Goal: Transaction & Acquisition: Book appointment/travel/reservation

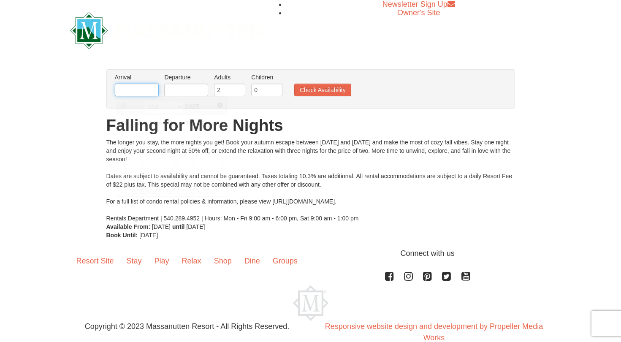
click at [139, 87] on input "text" at bounding box center [137, 90] width 44 height 13
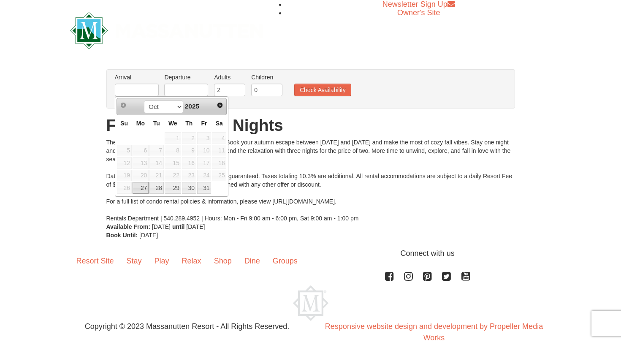
click at [141, 187] on link "27" at bounding box center [141, 188] width 16 height 12
type input "[DATE]"
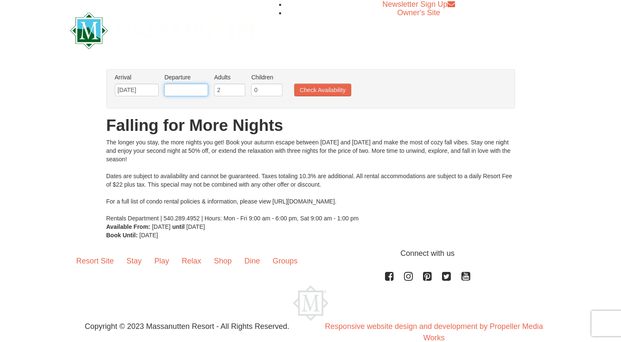
click at [189, 92] on input "text" at bounding box center [186, 90] width 44 height 13
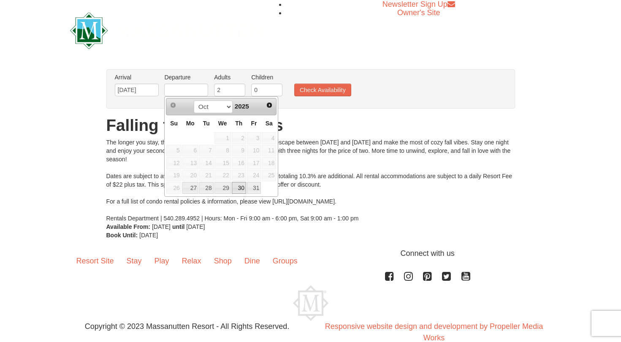
click at [240, 191] on link "30" at bounding box center [239, 188] width 14 height 12
type input "[DATE]"
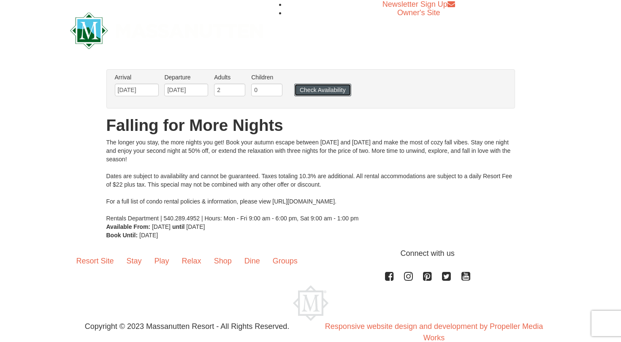
click at [324, 91] on button "Check Availability" at bounding box center [322, 90] width 57 height 13
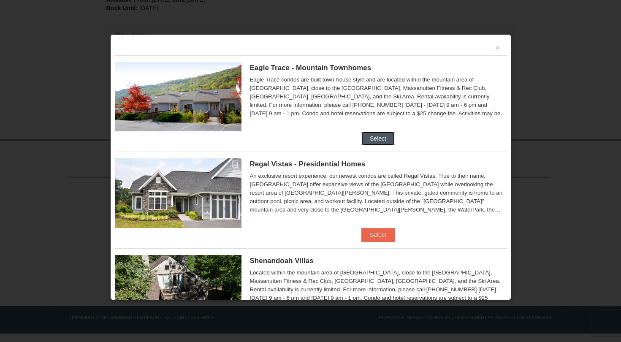
click at [372, 135] on button "Select" at bounding box center [377, 139] width 33 height 14
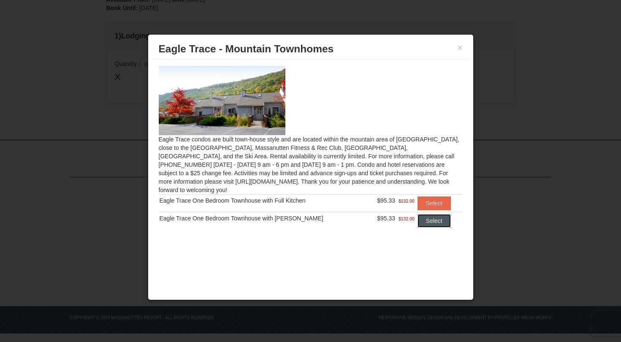
click at [435, 214] on button "Select" at bounding box center [433, 221] width 33 height 14
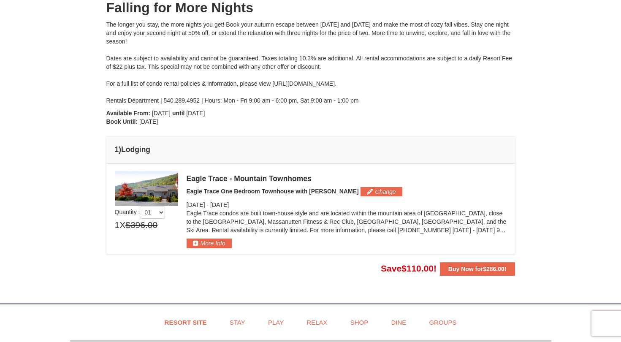
scroll to position [98, 0]
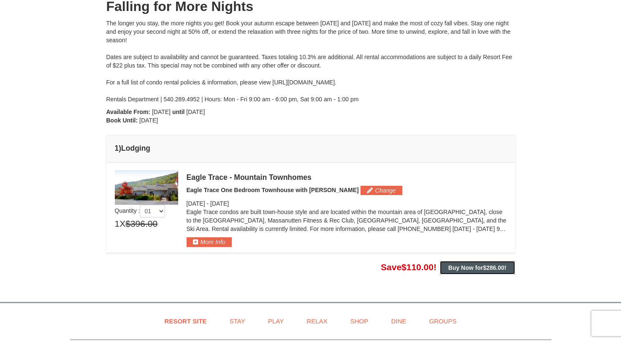
click at [463, 269] on strong "Buy Now for $286.00 !" at bounding box center [477, 267] width 58 height 7
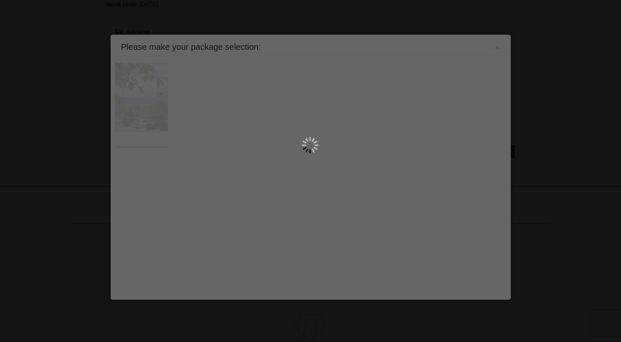
scroll to position [261, 0]
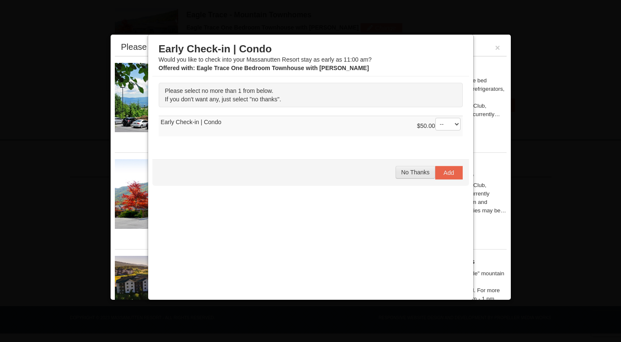
click at [417, 173] on span "No Thanks" at bounding box center [415, 172] width 28 height 7
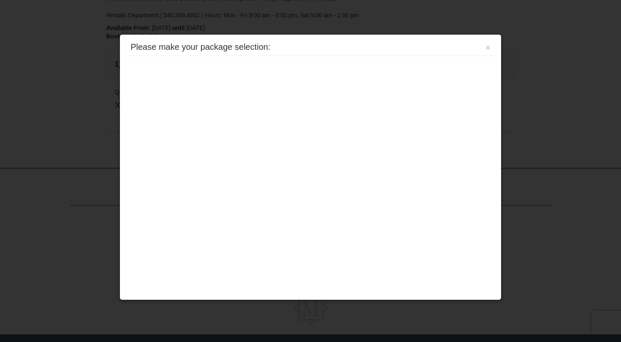
scroll to position [211, 0]
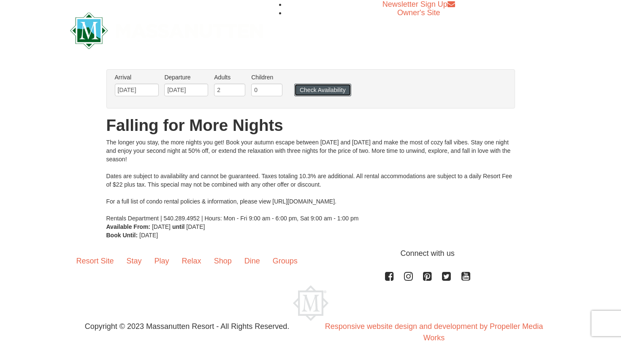
click at [303, 94] on button "Check Availability" at bounding box center [322, 90] width 57 height 13
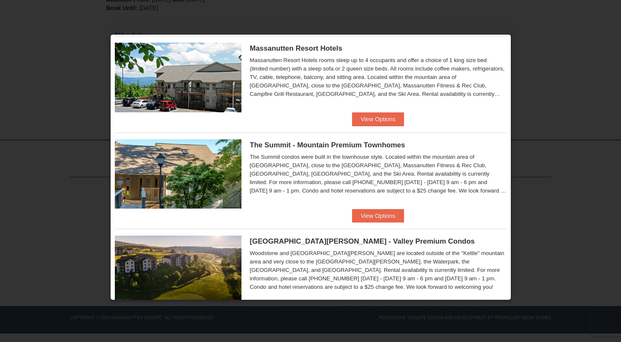
scroll to position [309, 0]
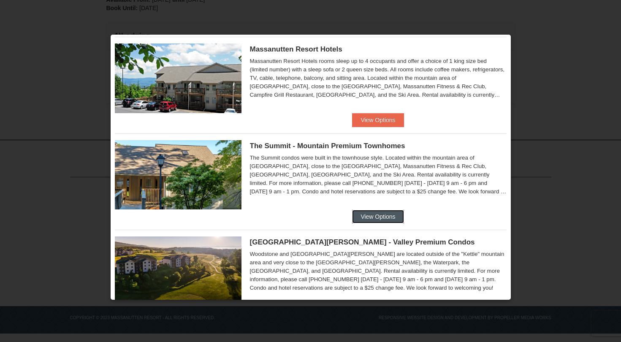
click at [376, 211] on button "View Options" at bounding box center [377, 217] width 51 height 14
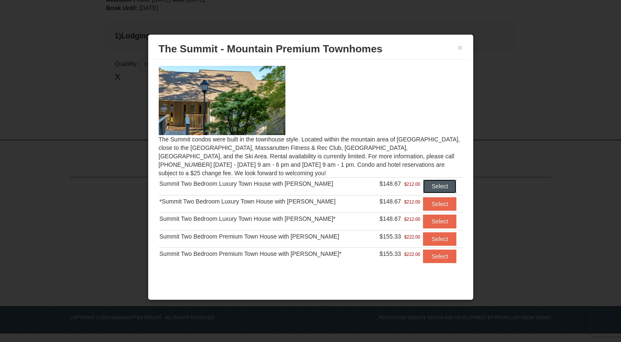
click at [432, 181] on button "Select" at bounding box center [439, 186] width 33 height 14
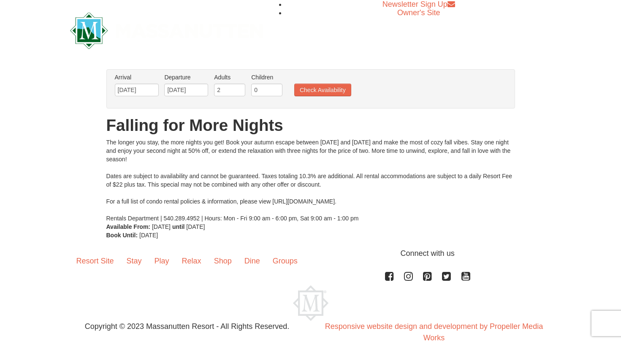
click at [327, 83] on ul "Arrival Please format dates MM/DD/YYYY Please format dates MM/DD/YYYY [DATE] De…" at bounding box center [306, 86] width 387 height 27
click at [326, 90] on button "Check Availability" at bounding box center [322, 90] width 57 height 13
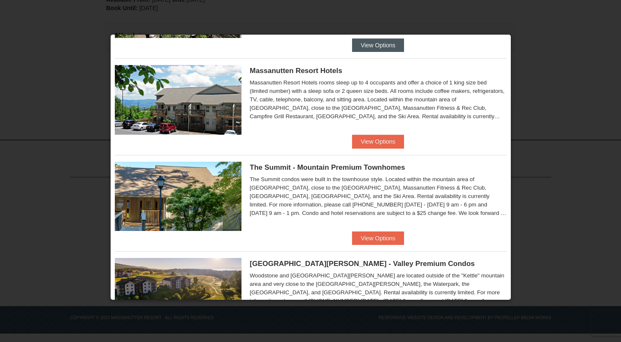
scroll to position [288, 0]
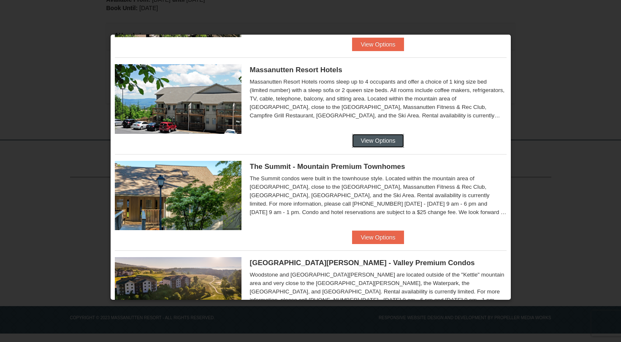
click at [371, 144] on button "View Options" at bounding box center [377, 141] width 51 height 14
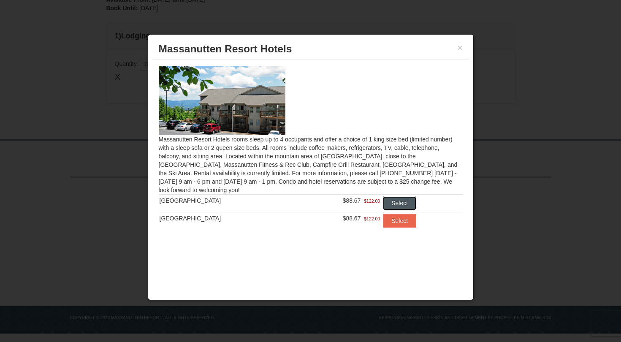
click at [393, 210] on button "Select" at bounding box center [399, 203] width 33 height 14
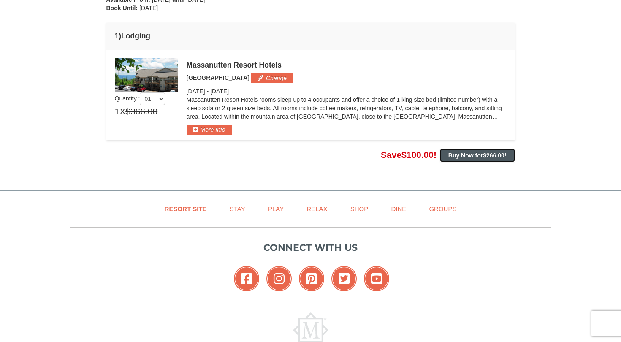
click at [474, 156] on strong "Buy Now for $266.00 !" at bounding box center [477, 155] width 58 height 7
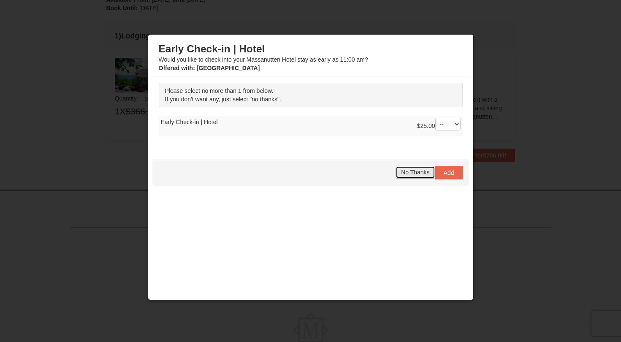
click at [417, 172] on span "No Thanks" at bounding box center [415, 172] width 28 height 7
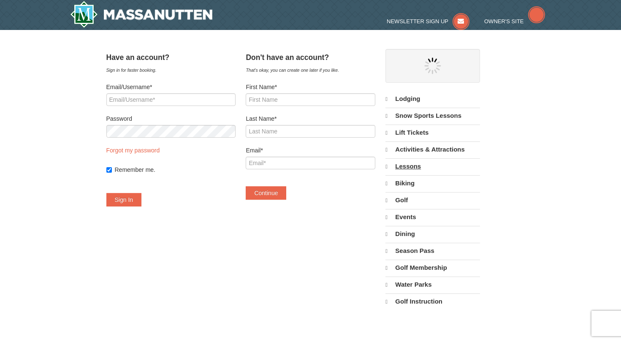
select select "10"
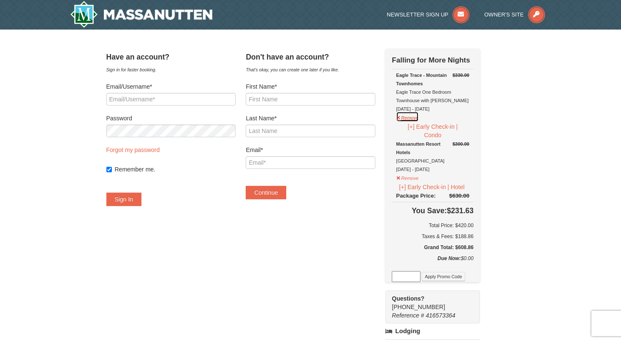
click at [419, 117] on button "Remove" at bounding box center [407, 116] width 23 height 11
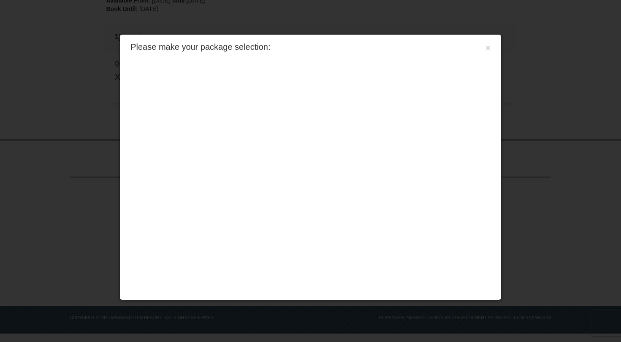
scroll to position [211, 0]
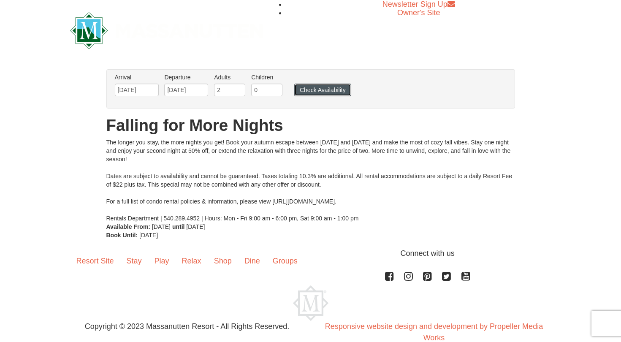
click at [329, 90] on button "Check Availability" at bounding box center [322, 90] width 57 height 13
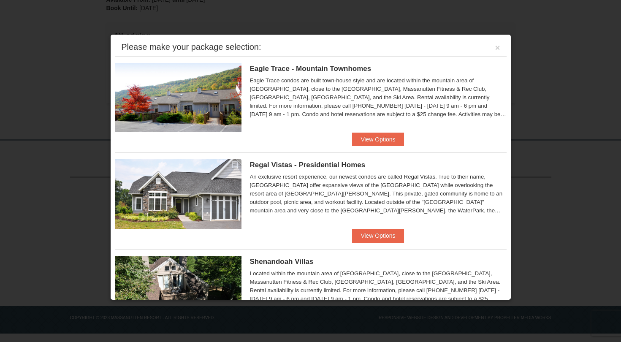
scroll to position [444, 0]
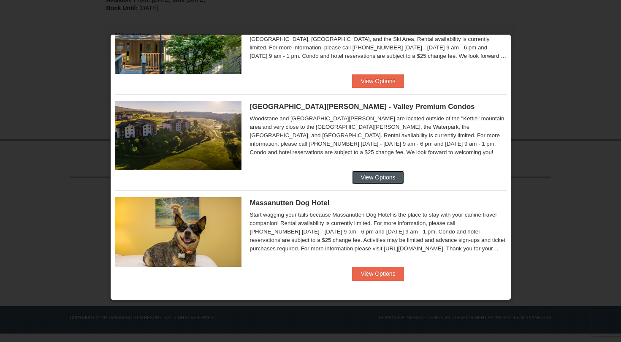
click at [377, 180] on button "View Options" at bounding box center [377, 178] width 51 height 14
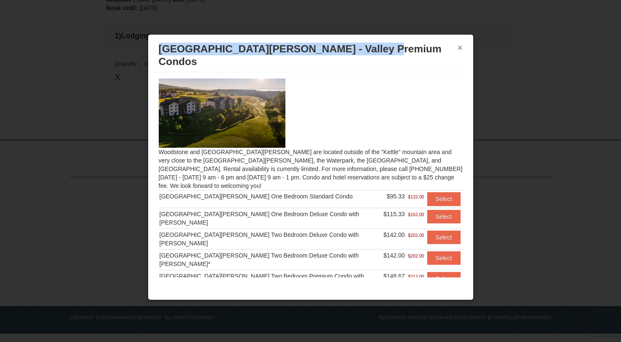
click at [462, 48] on div "× Woodstone Meadows - Valley Premium Condos" at bounding box center [310, 55] width 317 height 33
click at [458, 49] on button "×" at bounding box center [460, 47] width 5 height 8
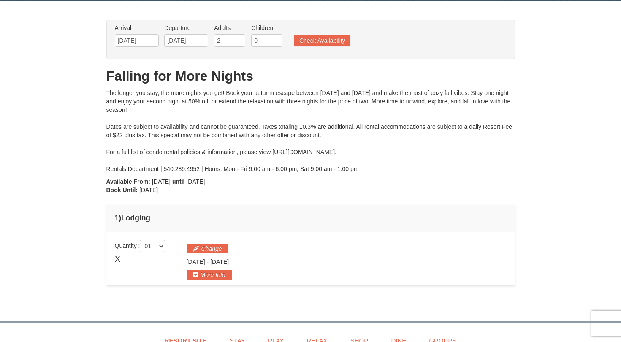
scroll to position [0, 0]
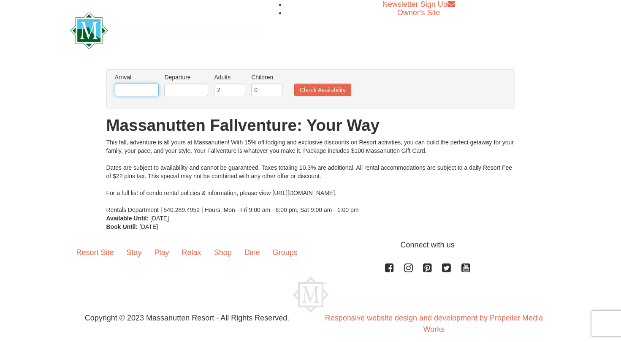
click at [122, 88] on input "text" at bounding box center [137, 90] width 44 height 13
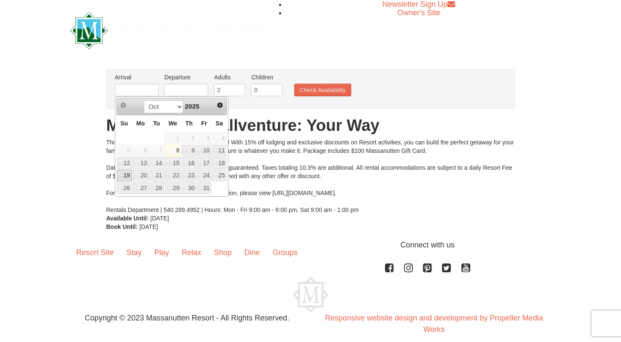
click at [129, 173] on link "19" at bounding box center [124, 176] width 15 height 12
type input "[DATE]"
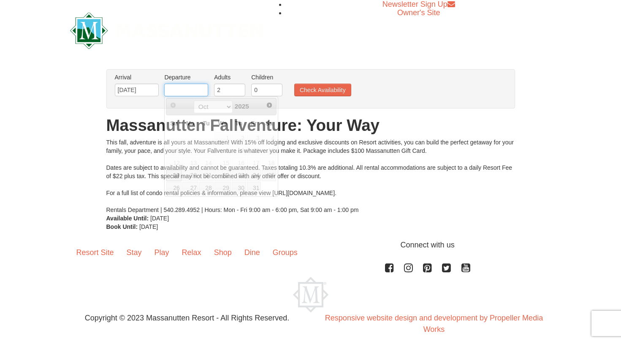
click at [188, 89] on input "text" at bounding box center [186, 90] width 44 height 13
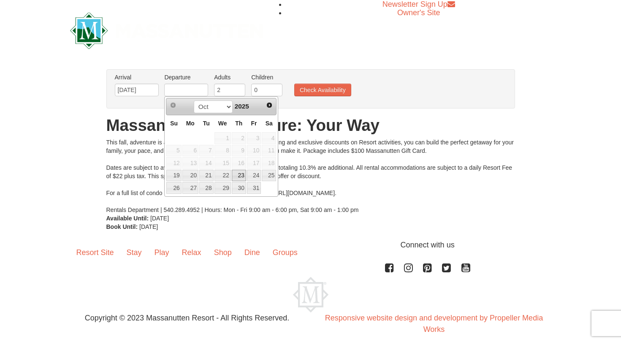
click at [238, 173] on link "23" at bounding box center [239, 176] width 14 height 12
type input "[DATE]"
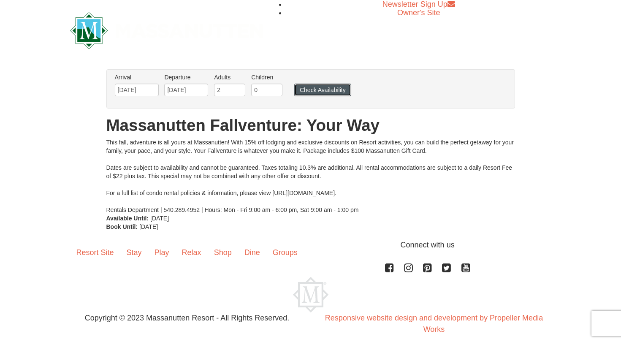
click at [315, 93] on button "Check Availability" at bounding box center [322, 90] width 57 height 13
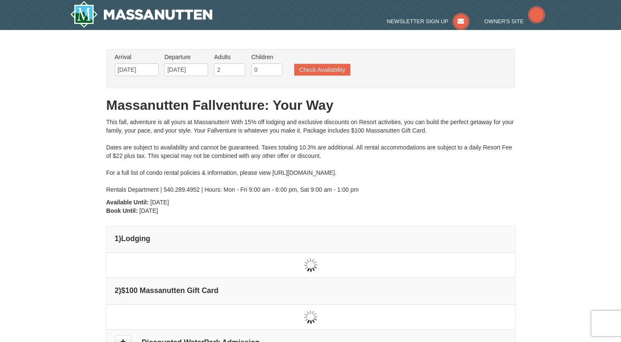
type input "[DATE]"
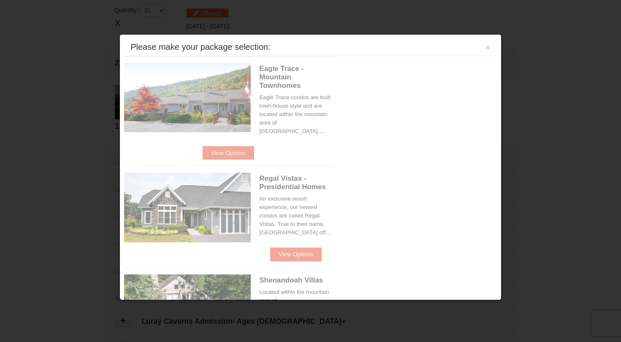
scroll to position [258, 0]
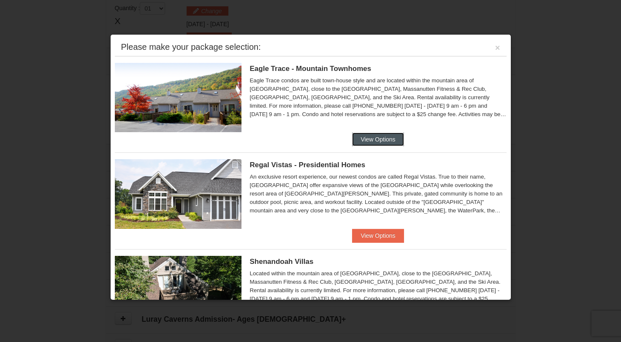
click at [369, 138] on button "View Options" at bounding box center [377, 140] width 51 height 14
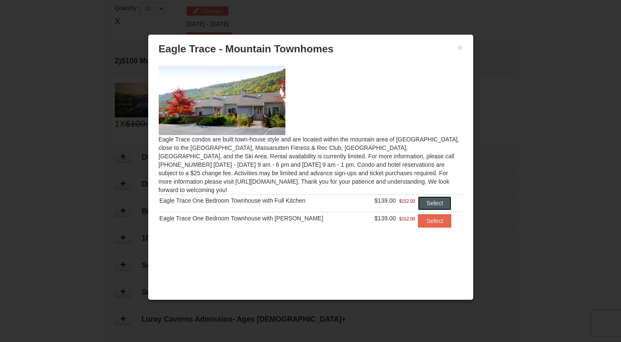
click at [425, 196] on button "Select" at bounding box center [434, 203] width 33 height 14
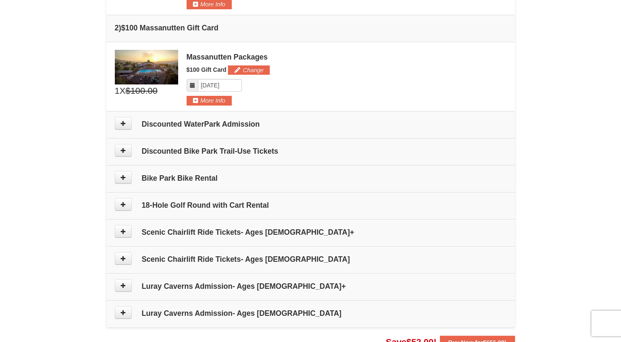
scroll to position [326, 0]
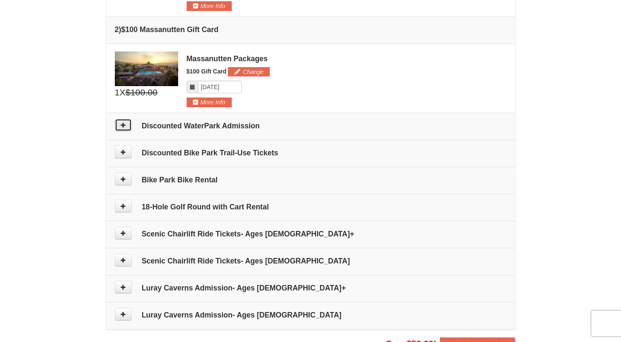
click at [124, 126] on icon at bounding box center [123, 125] width 6 height 6
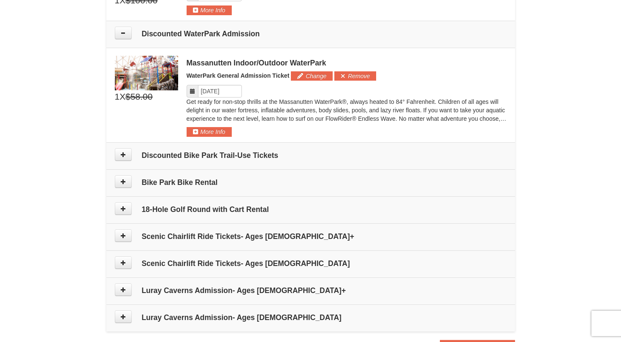
scroll to position [405, 0]
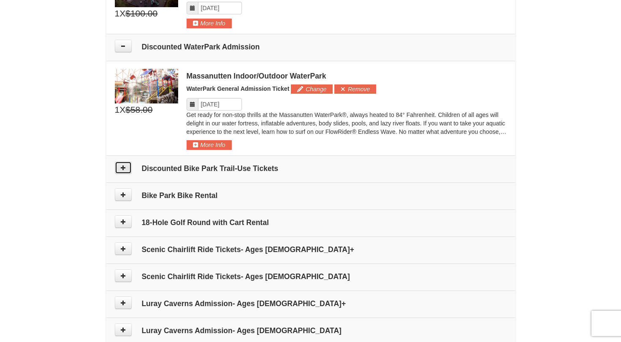
click at [122, 167] on icon at bounding box center [123, 168] width 6 height 6
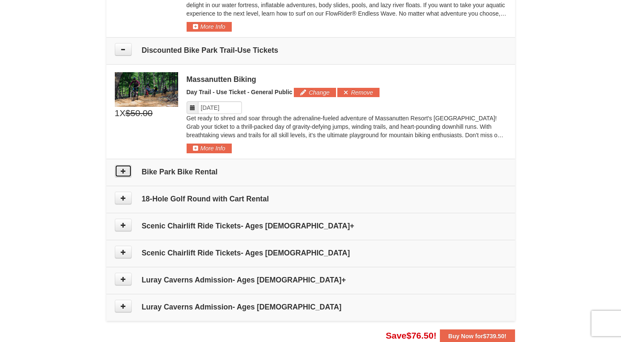
click at [122, 168] on icon at bounding box center [123, 171] width 6 height 6
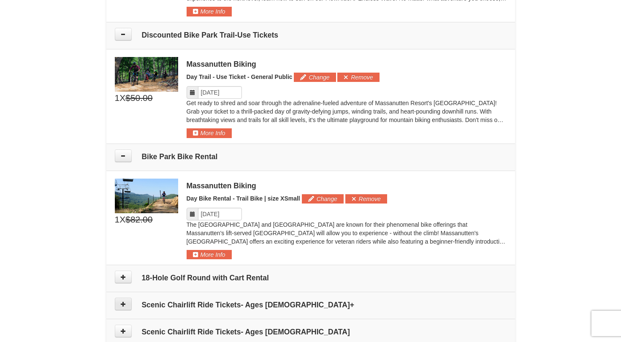
scroll to position [587, 0]
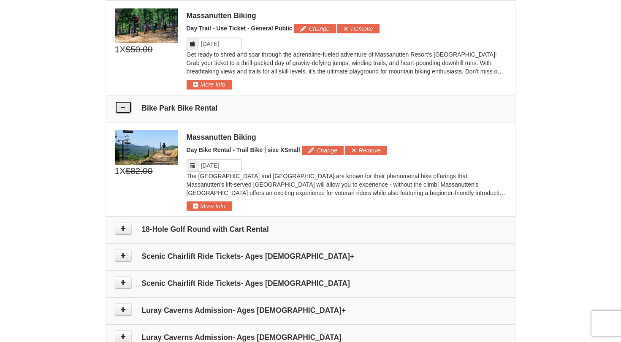
click at [123, 108] on icon at bounding box center [123, 107] width 6 height 6
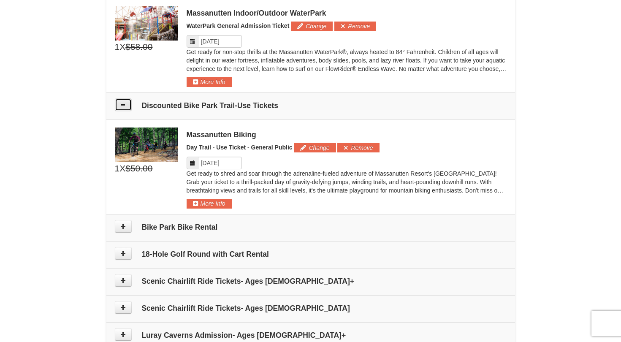
click at [123, 108] on button at bounding box center [123, 104] width 17 height 13
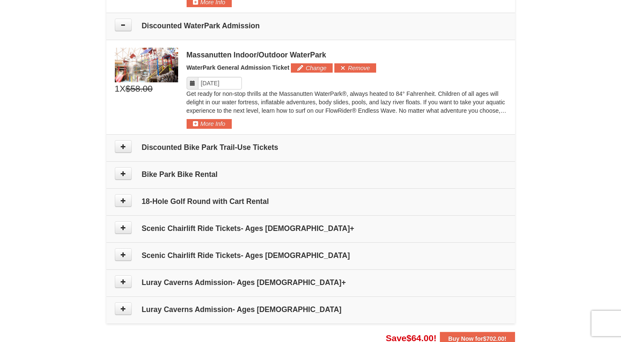
scroll to position [424, 0]
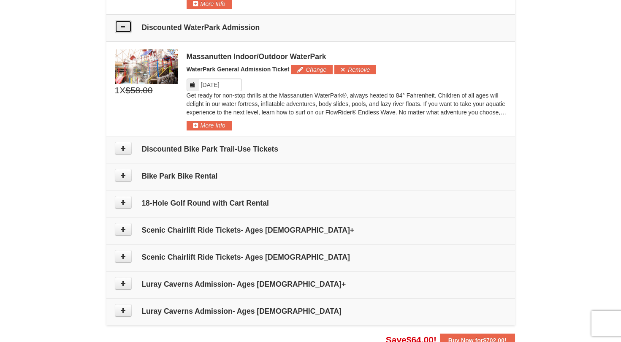
click at [127, 28] on button at bounding box center [123, 26] width 17 height 13
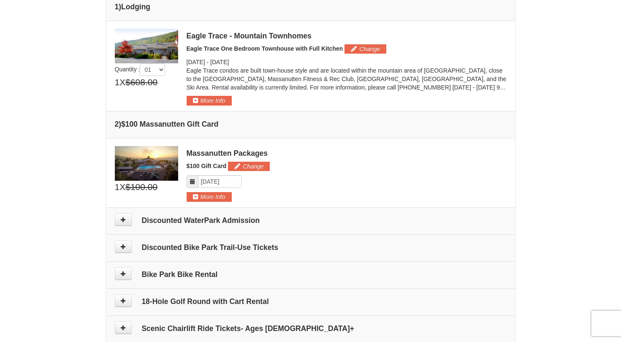
scroll to position [230, 0]
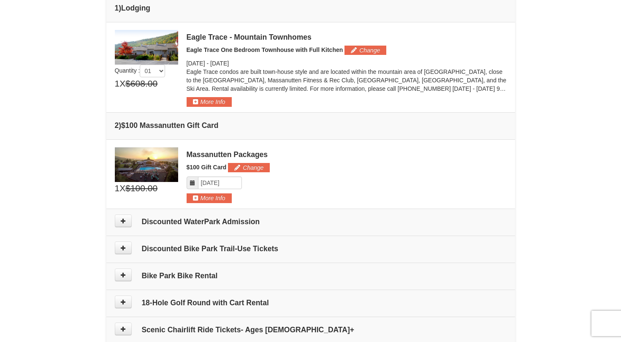
click at [116, 124] on h4 "2 ) $100 Massanutten Gift Card" at bounding box center [311, 125] width 392 height 8
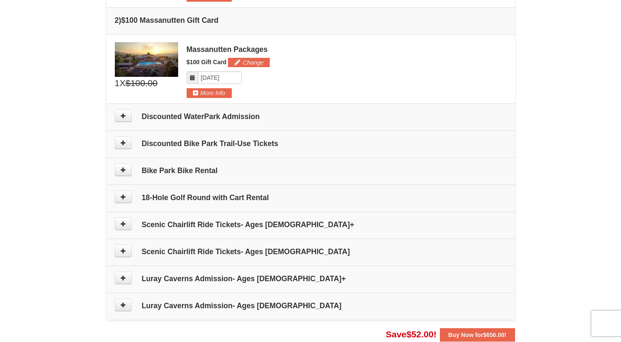
scroll to position [344, 0]
